Goal: Transaction & Acquisition: Purchase product/service

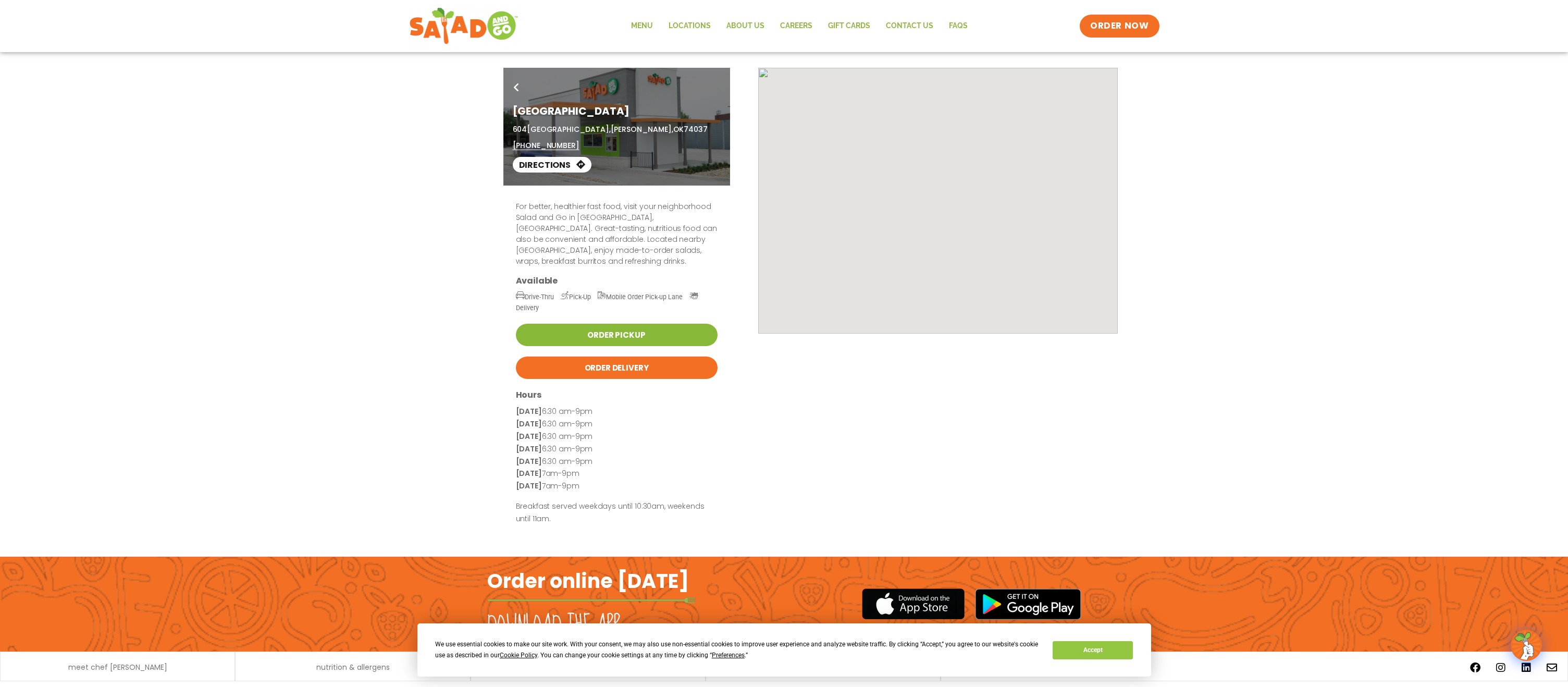
drag, startPoint x: 0, startPoint y: 0, endPoint x: 588, endPoint y: 323, distance: 670.9
click at [588, 324] on link "Order Pickup" at bounding box center [616, 334] width 201 height 22
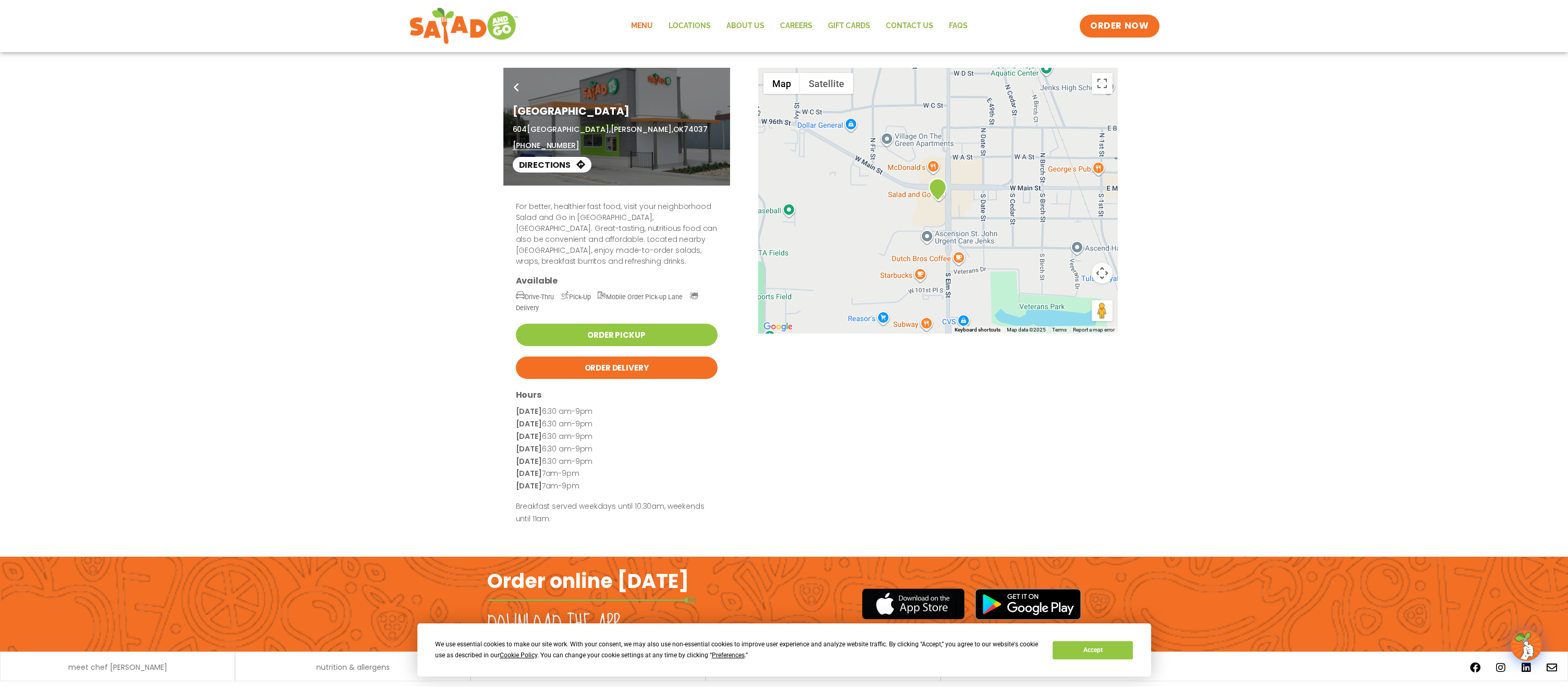
click at [650, 18] on link "Menu" at bounding box center [642, 26] width 38 height 24
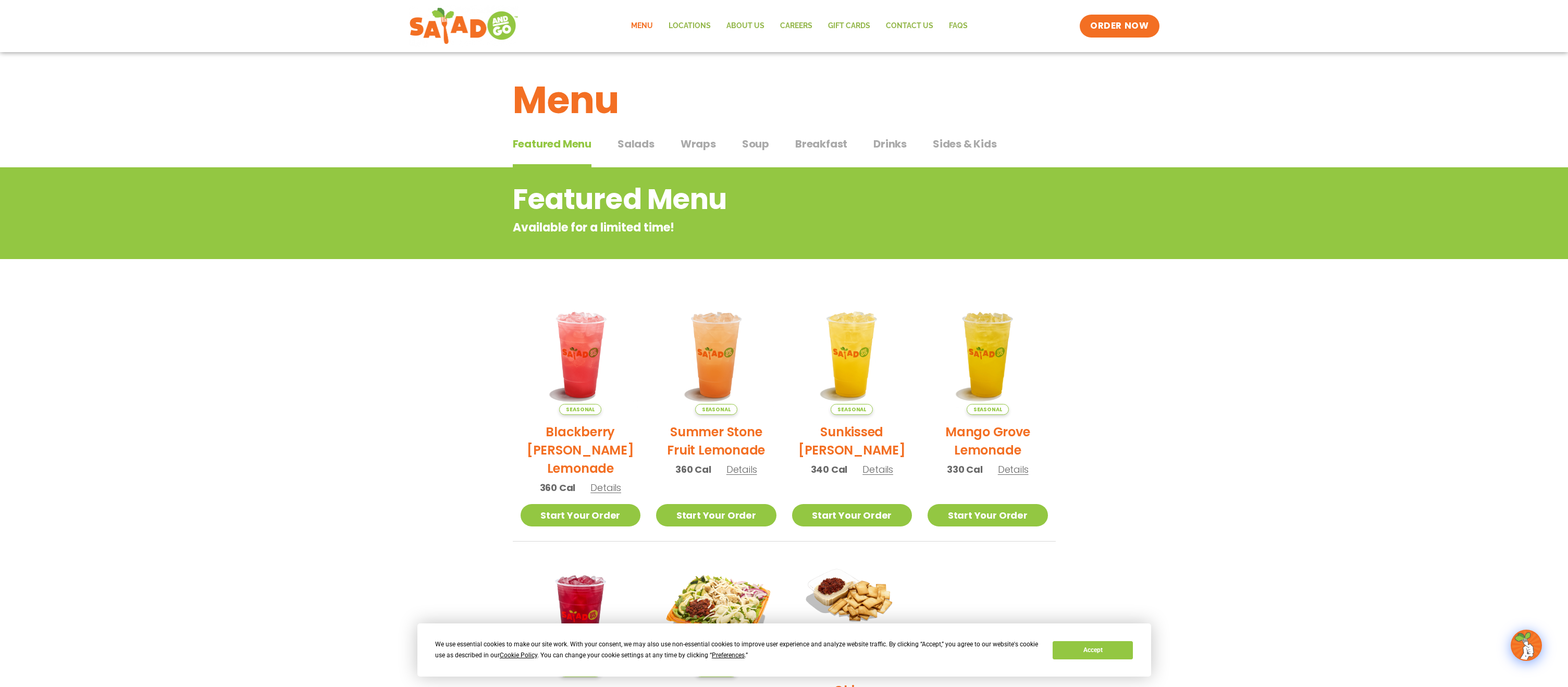
click at [640, 151] on span "Salads" at bounding box center [636, 144] width 37 height 15
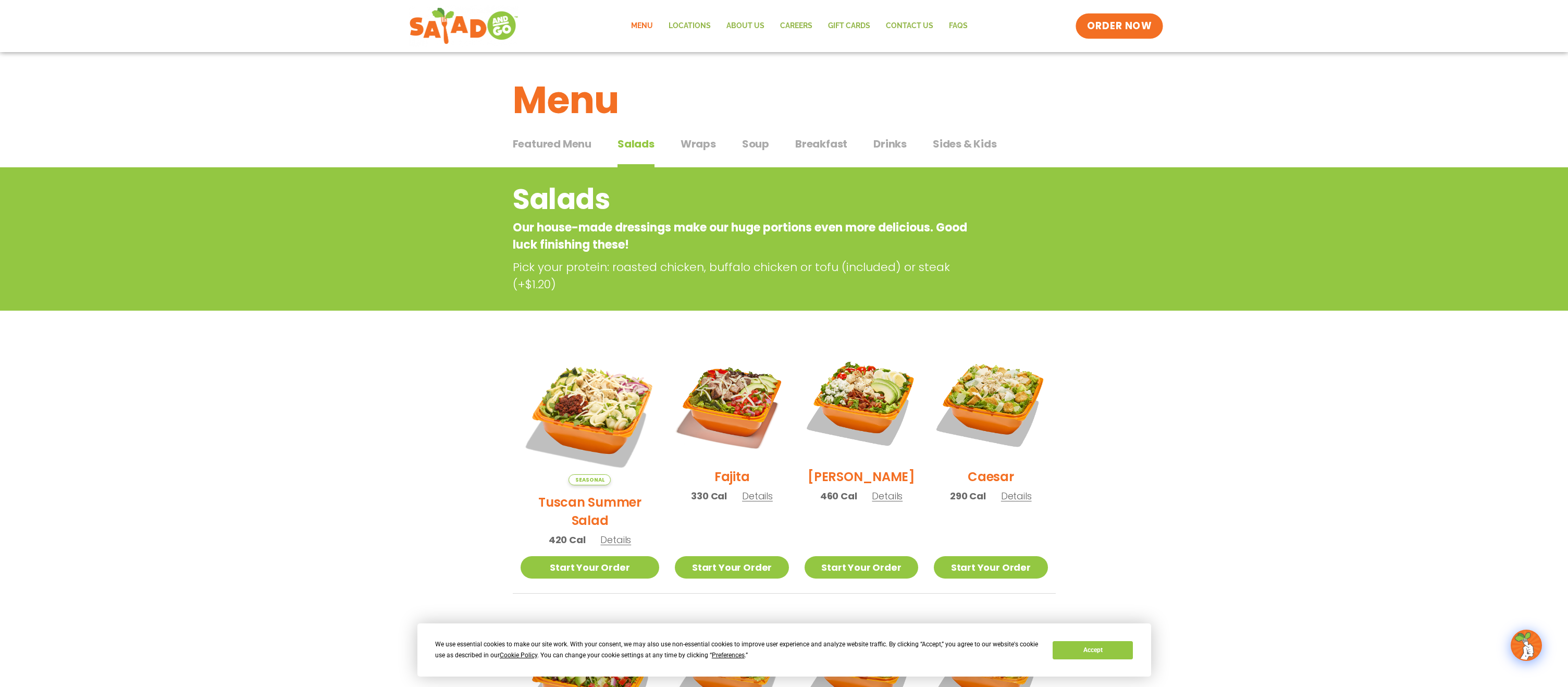
click at [1137, 30] on span "ORDER NOW" at bounding box center [1119, 26] width 65 height 13
